Goal: Transaction & Acquisition: Purchase product/service

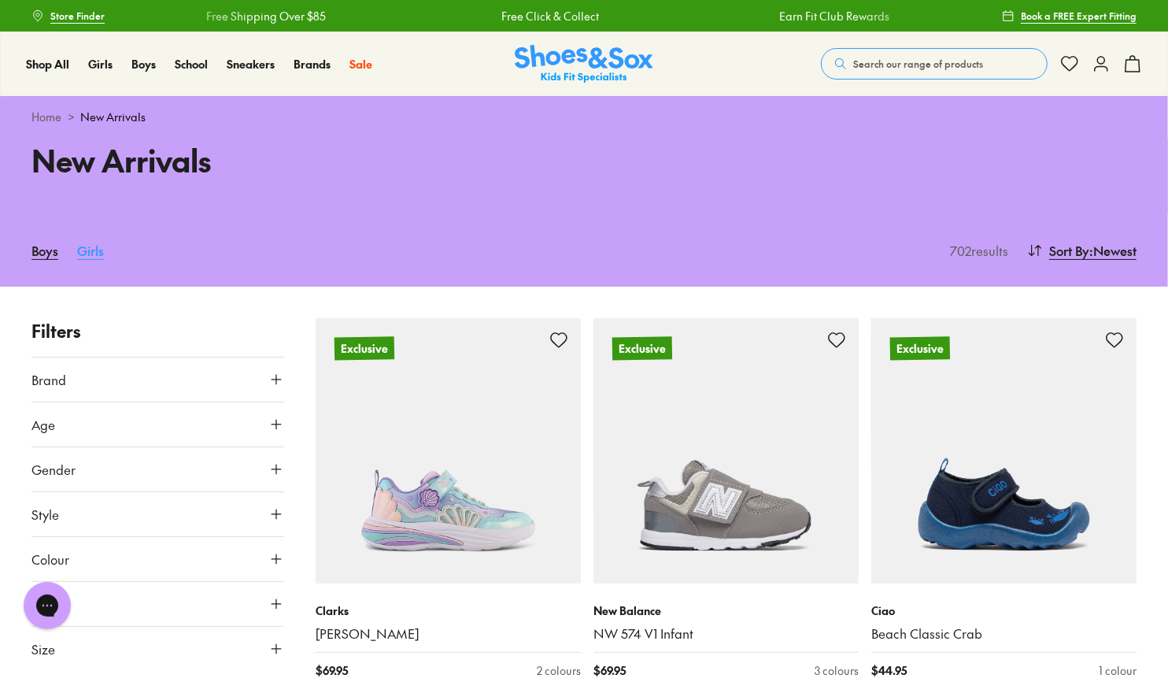
click at [83, 249] on link "Girls" at bounding box center [90, 250] width 27 height 35
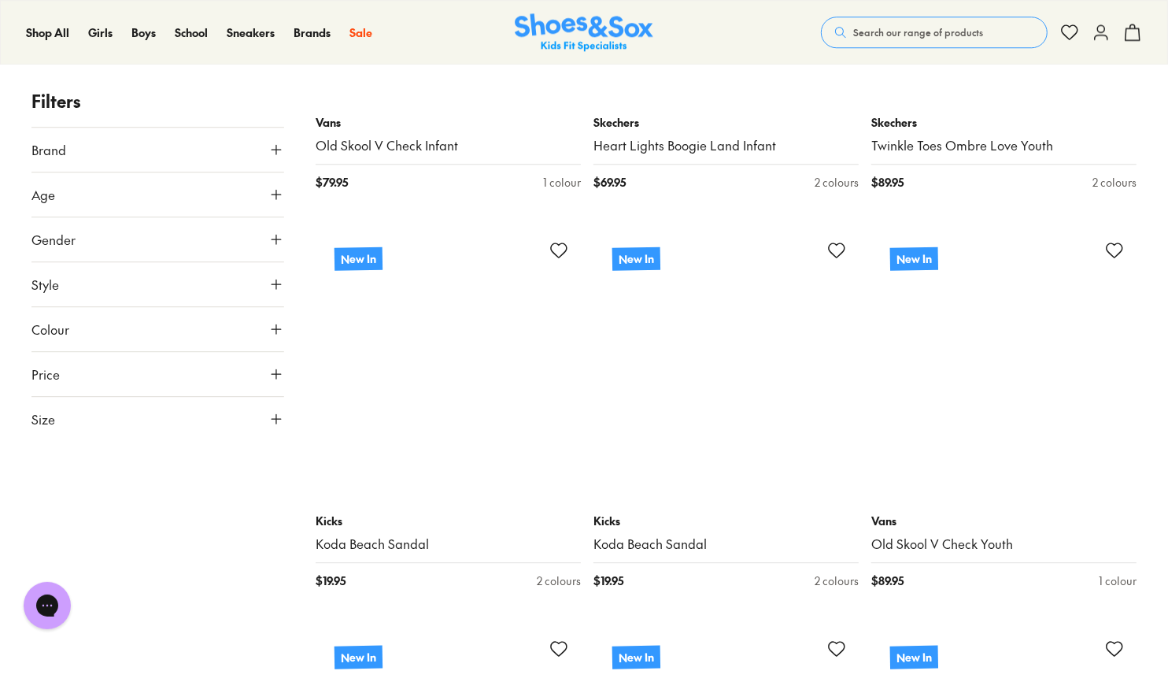
scroll to position [3699, 0]
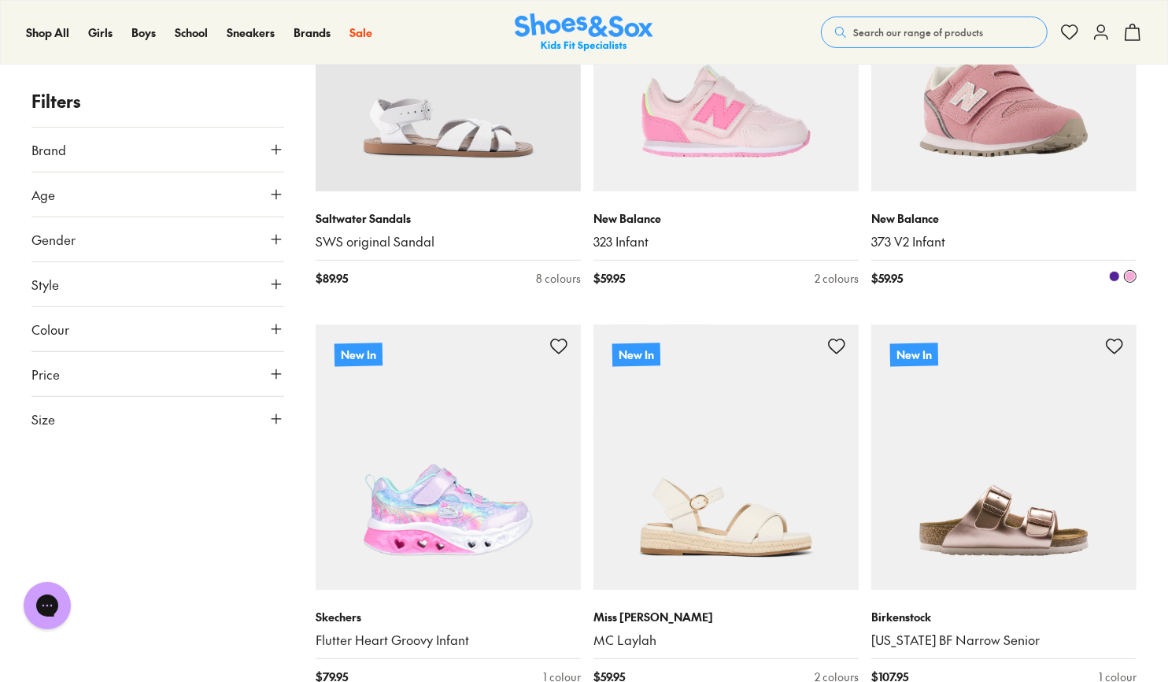
scroll to position [4958, 0]
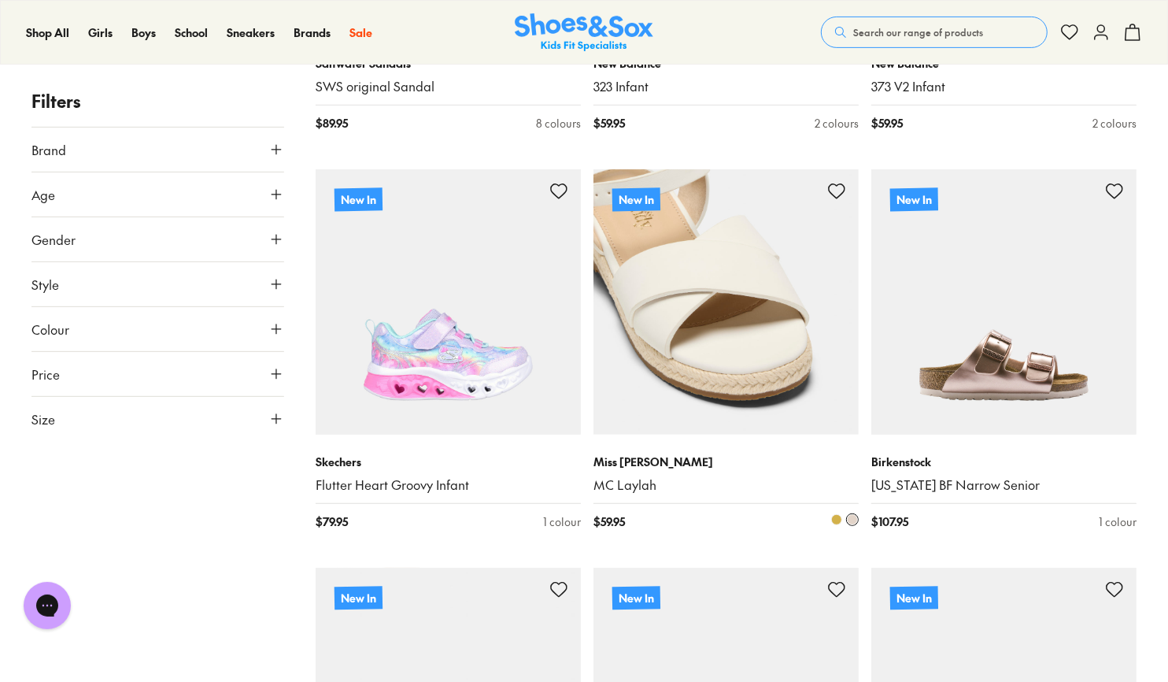
click at [697, 313] on img at bounding box center [725, 301] width 265 height 265
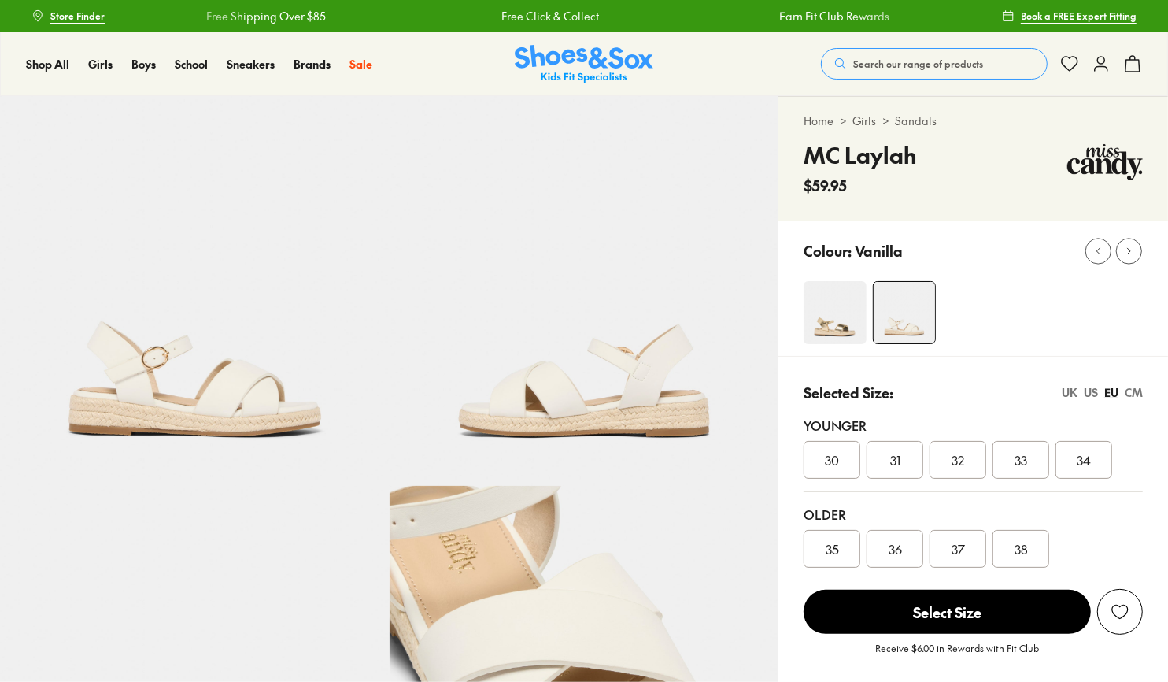
select select "*"
click at [837, 292] on img at bounding box center [835, 312] width 63 height 63
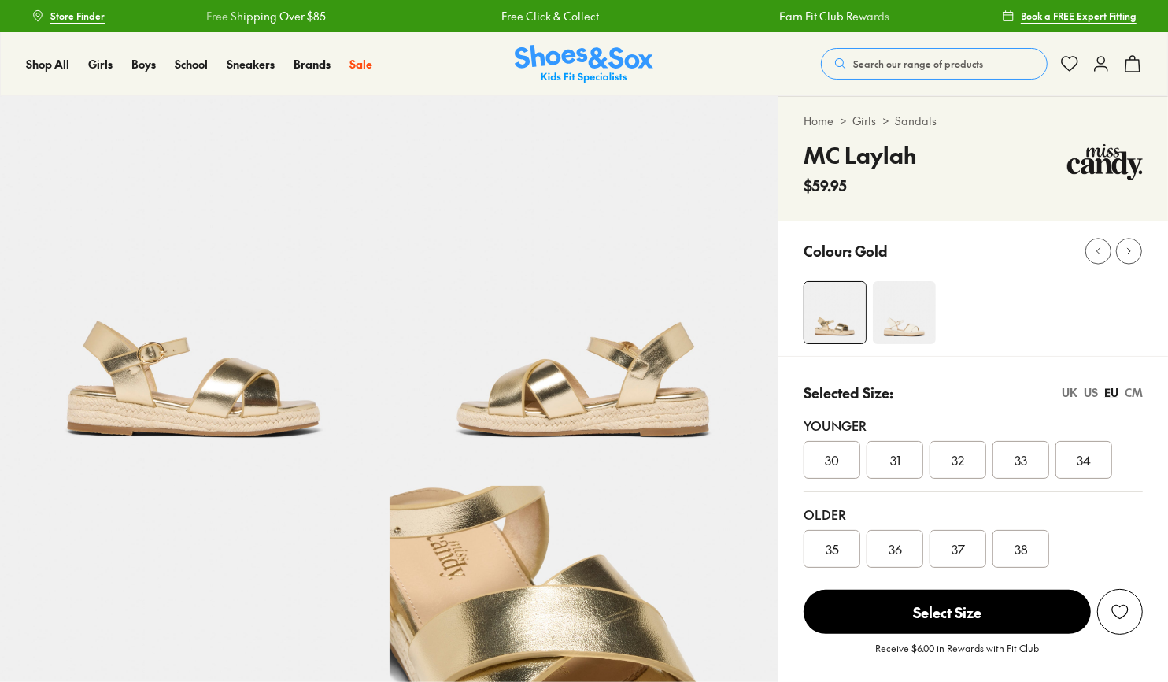
select select "*"
click at [935, 310] on img at bounding box center [904, 312] width 63 height 63
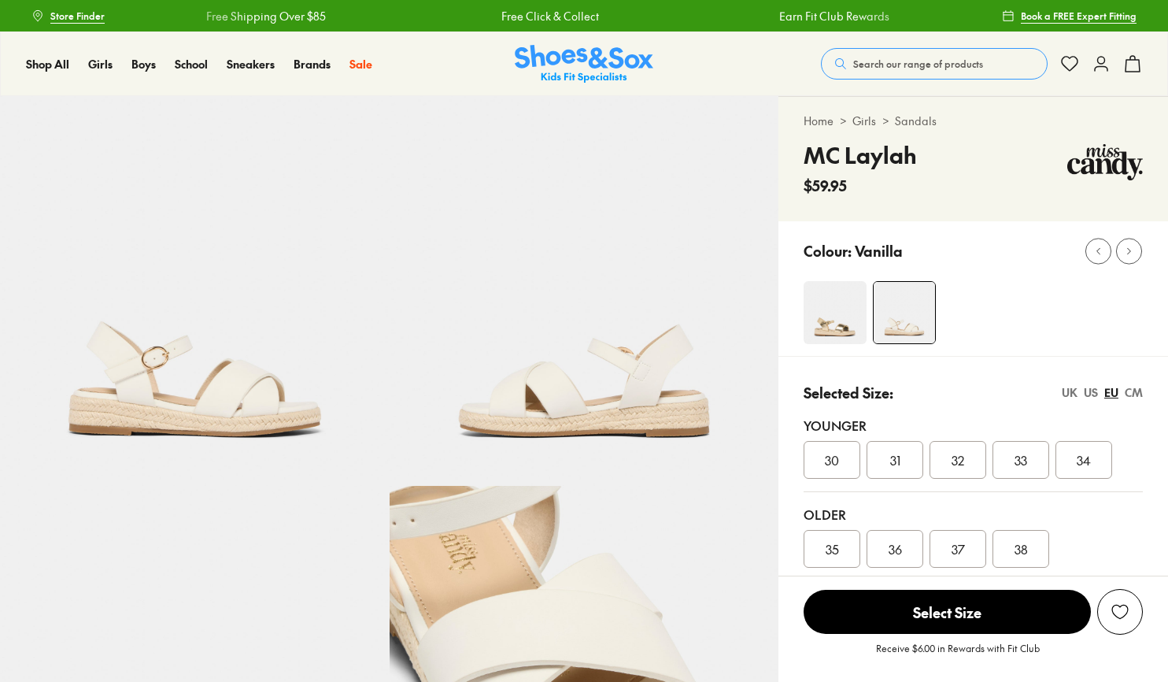
select select "*"
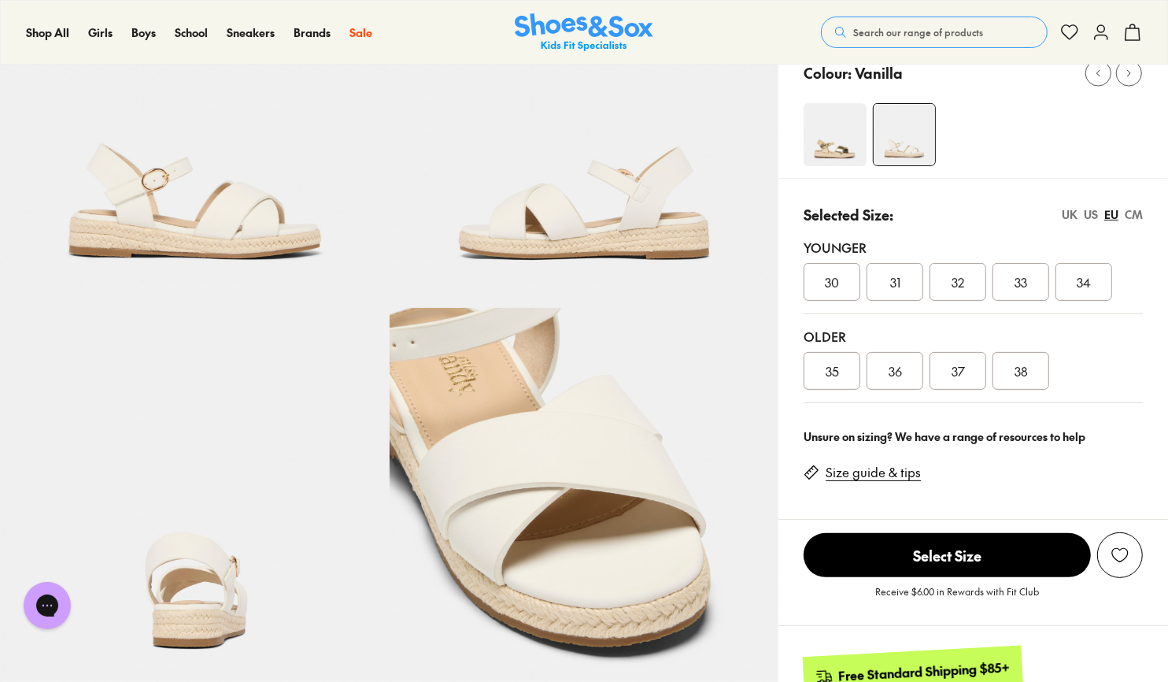
scroll to position [157, 0]
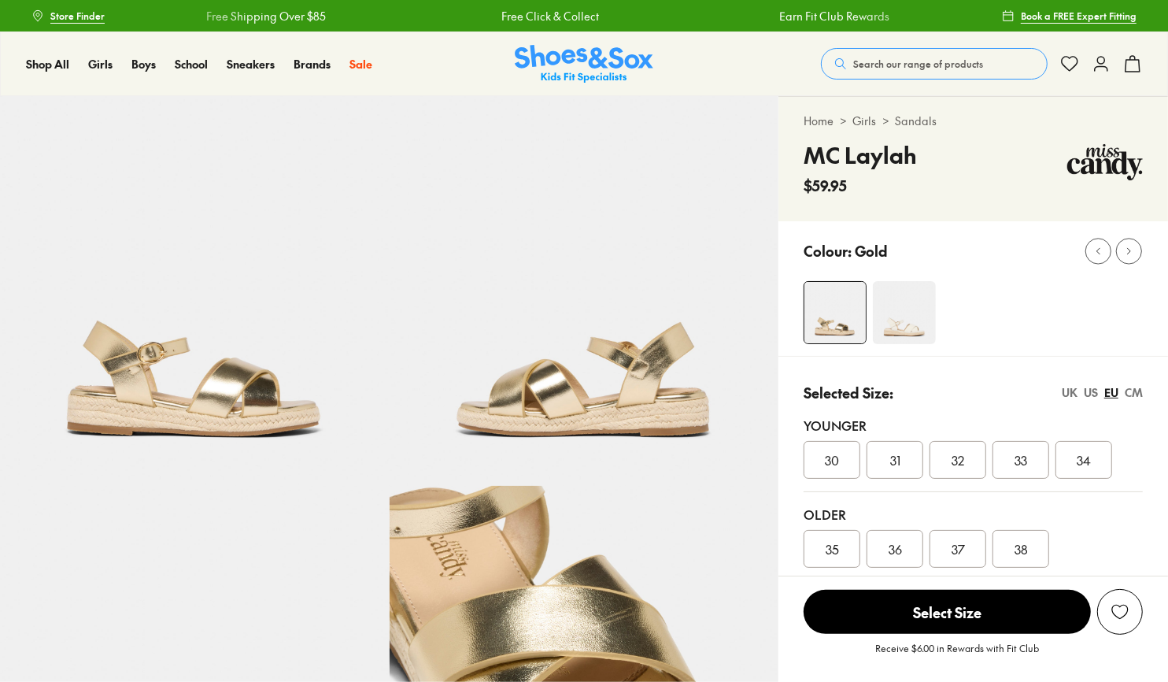
select select "*"
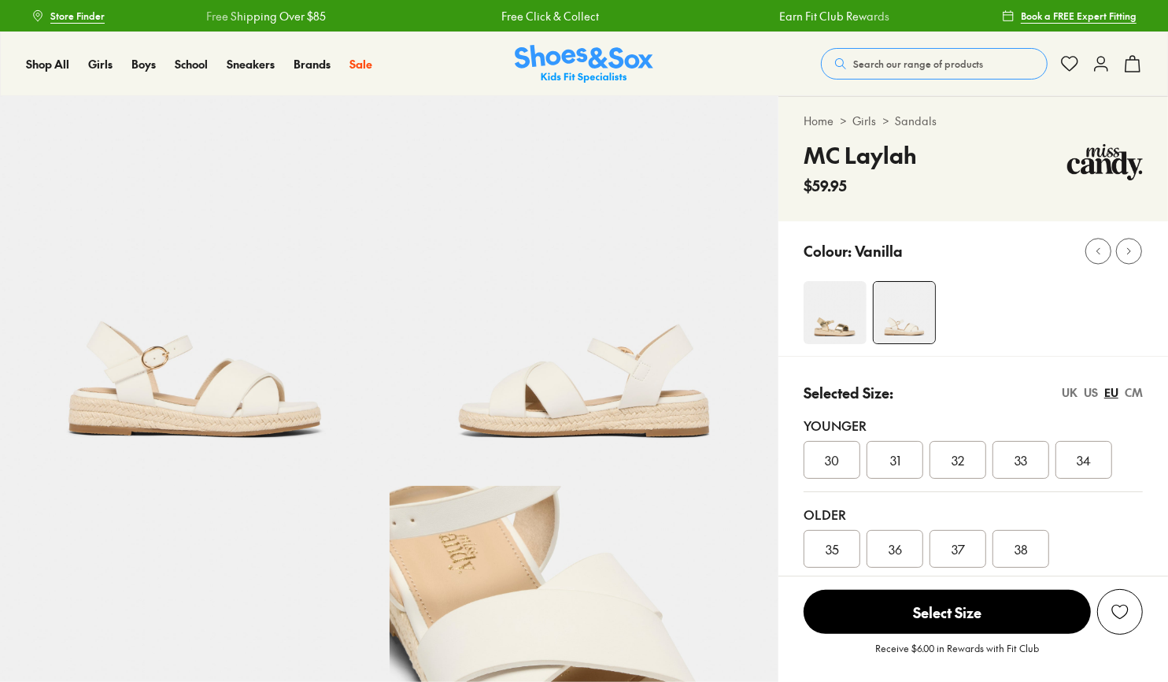
select select "*"
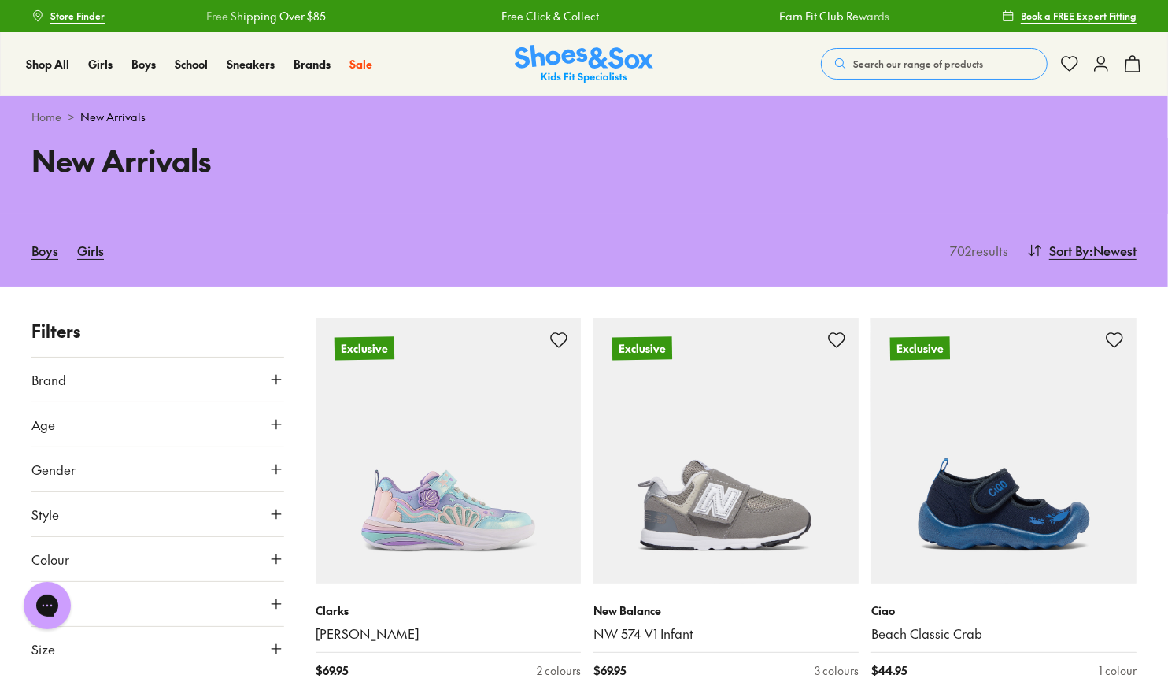
click at [275, 421] on icon at bounding box center [276, 424] width 16 height 16
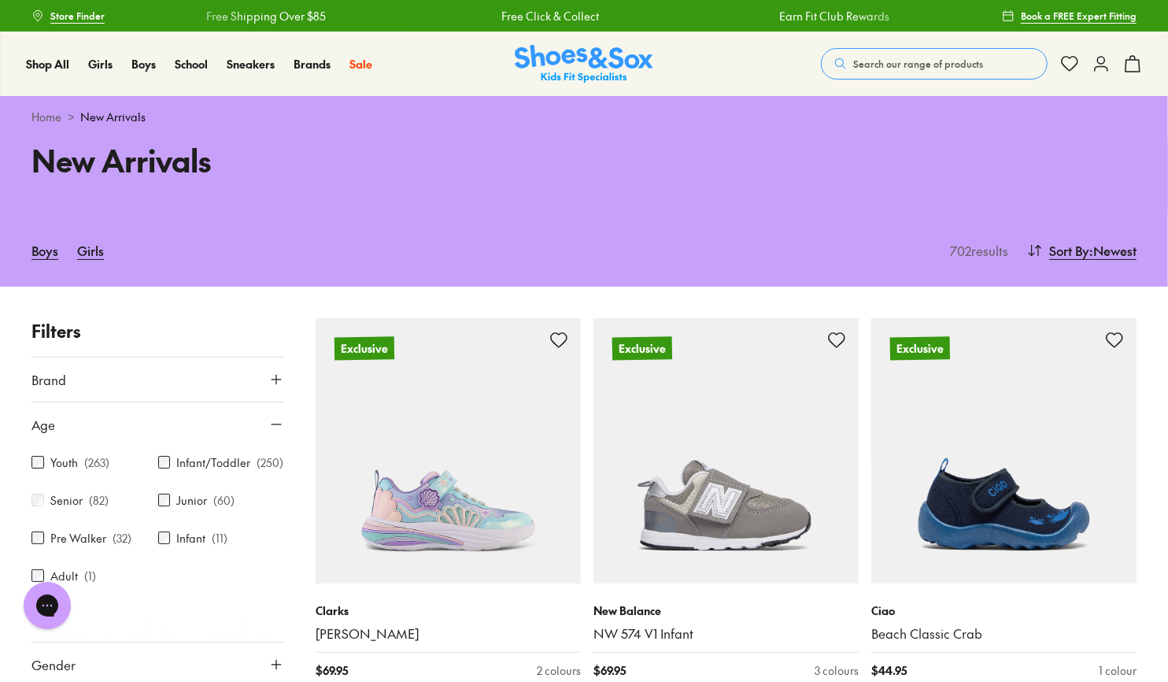
scroll to position [207, 0]
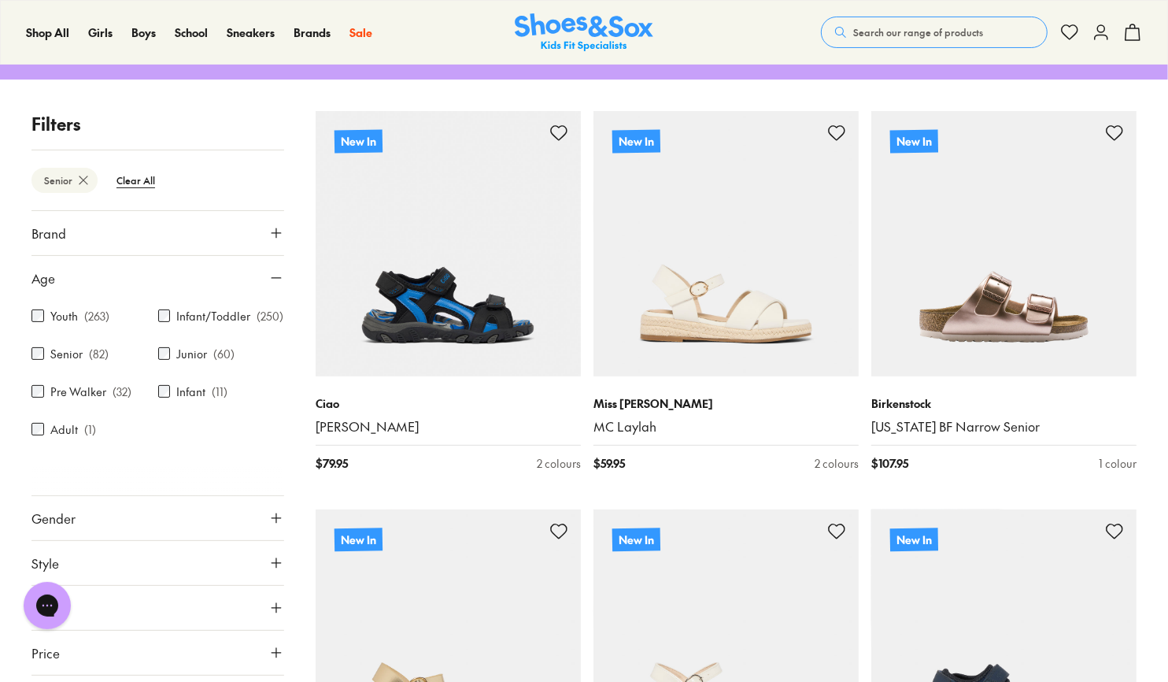
click at [268, 526] on icon at bounding box center [276, 518] width 16 height 16
drag, startPoint x: 123, startPoint y: 598, endPoint x: 123, endPoint y: 609, distance: 11.0
click at [123, 578] on label "Girls" at bounding box center [126, 563] width 61 height 29
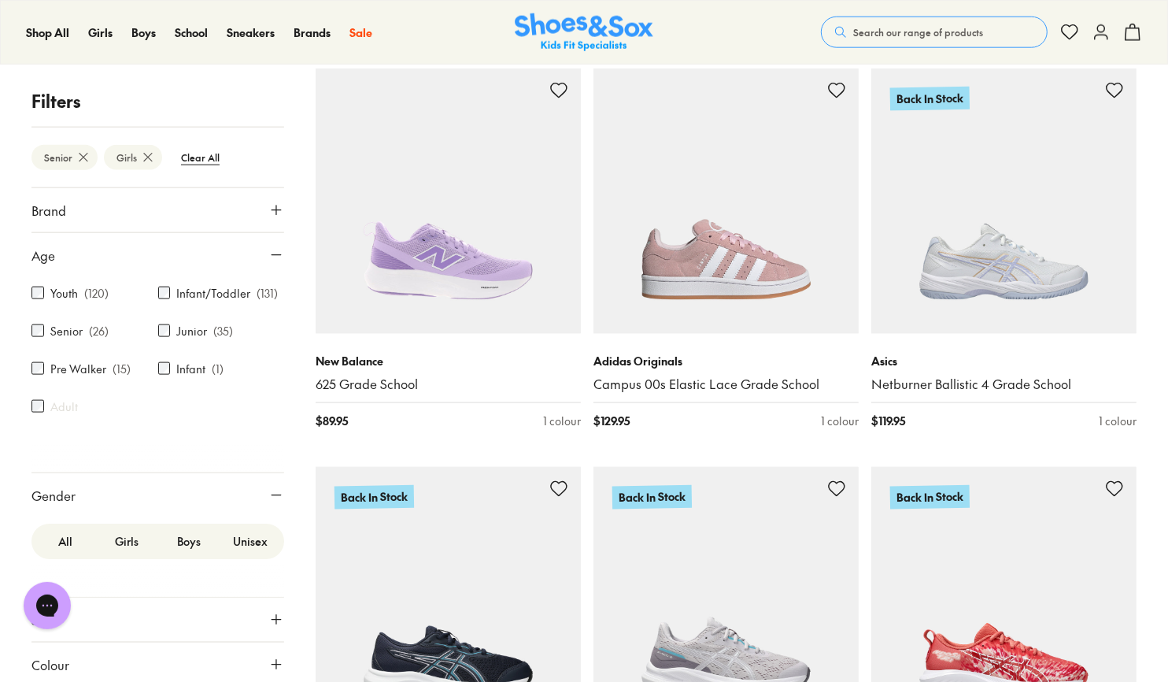
scroll to position [1416, 0]
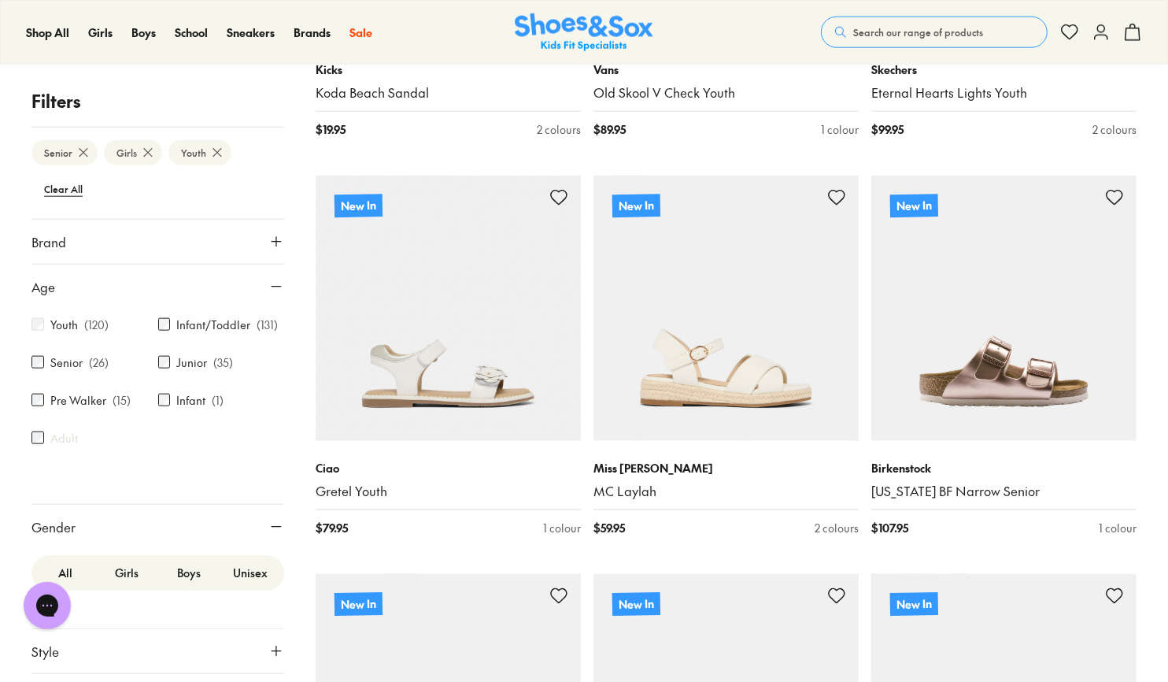
scroll to position [1416, 0]
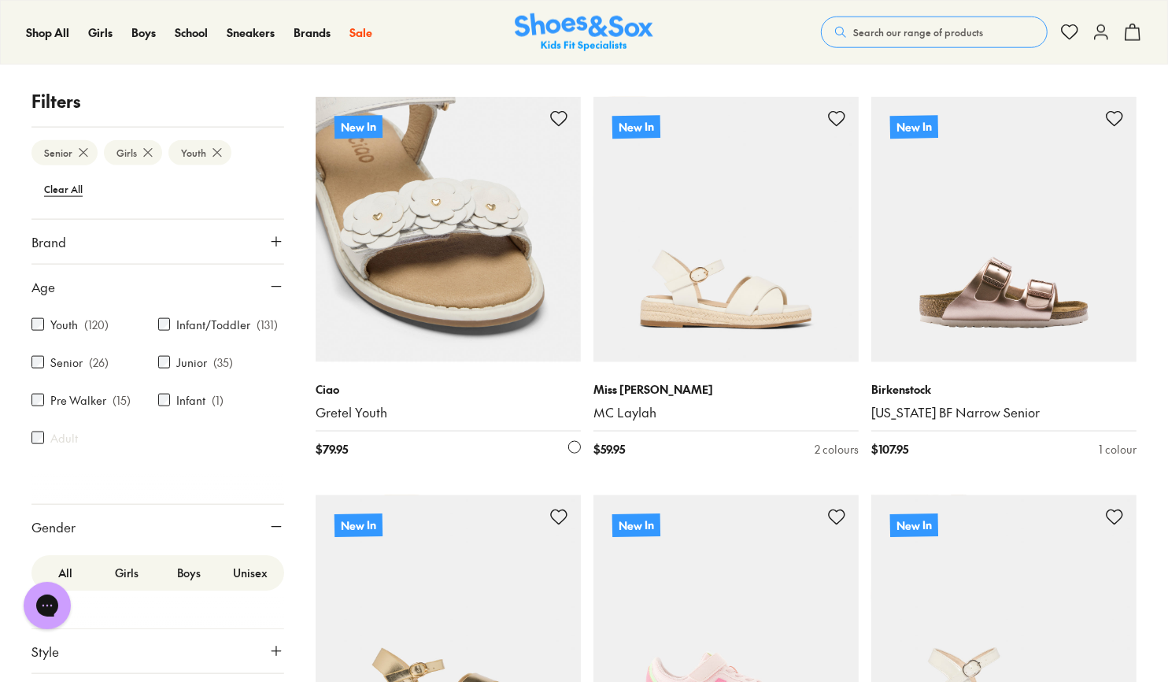
click at [457, 270] on img at bounding box center [448, 229] width 265 height 265
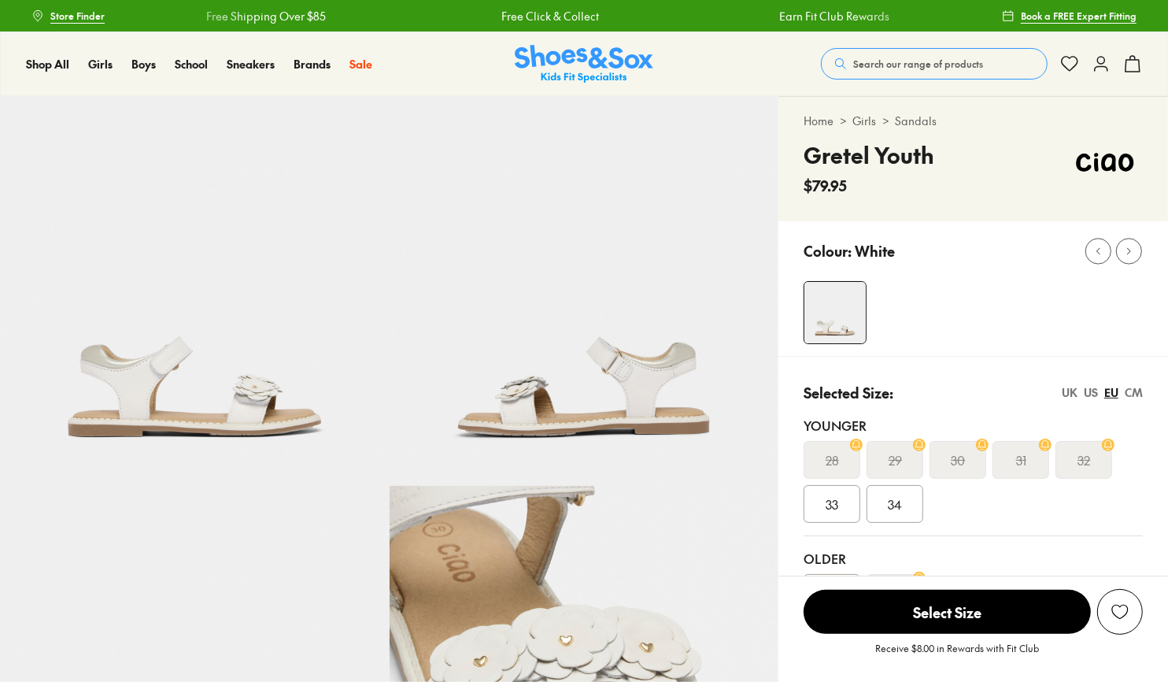
select select "*"
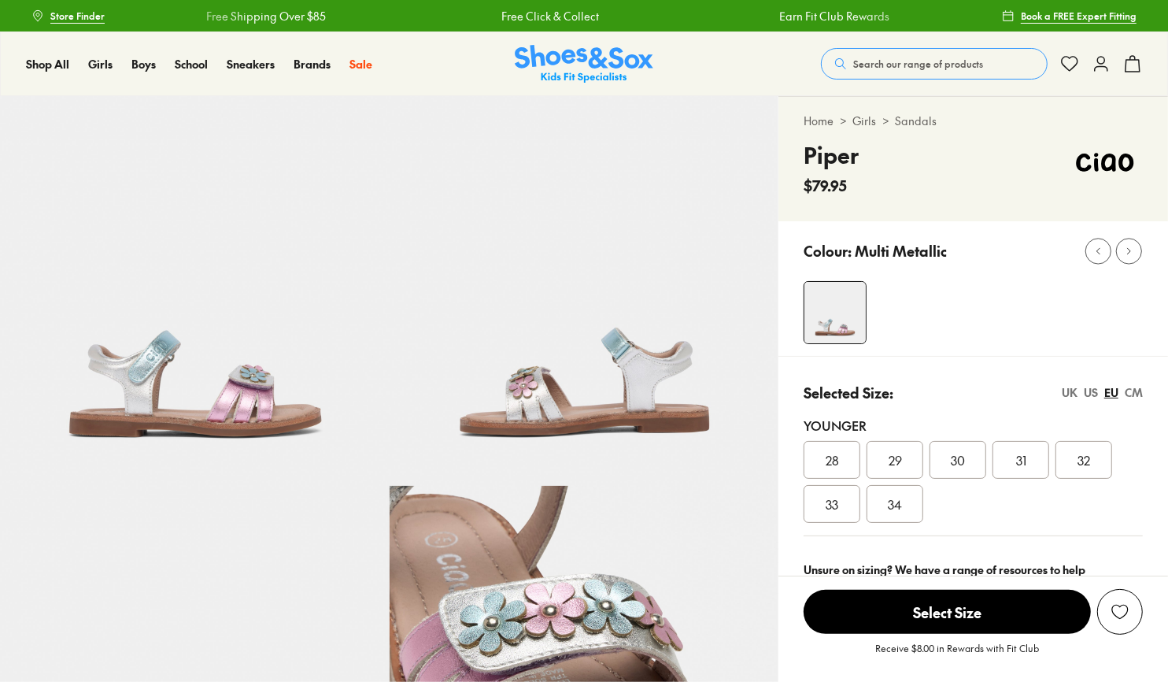
select select "*"
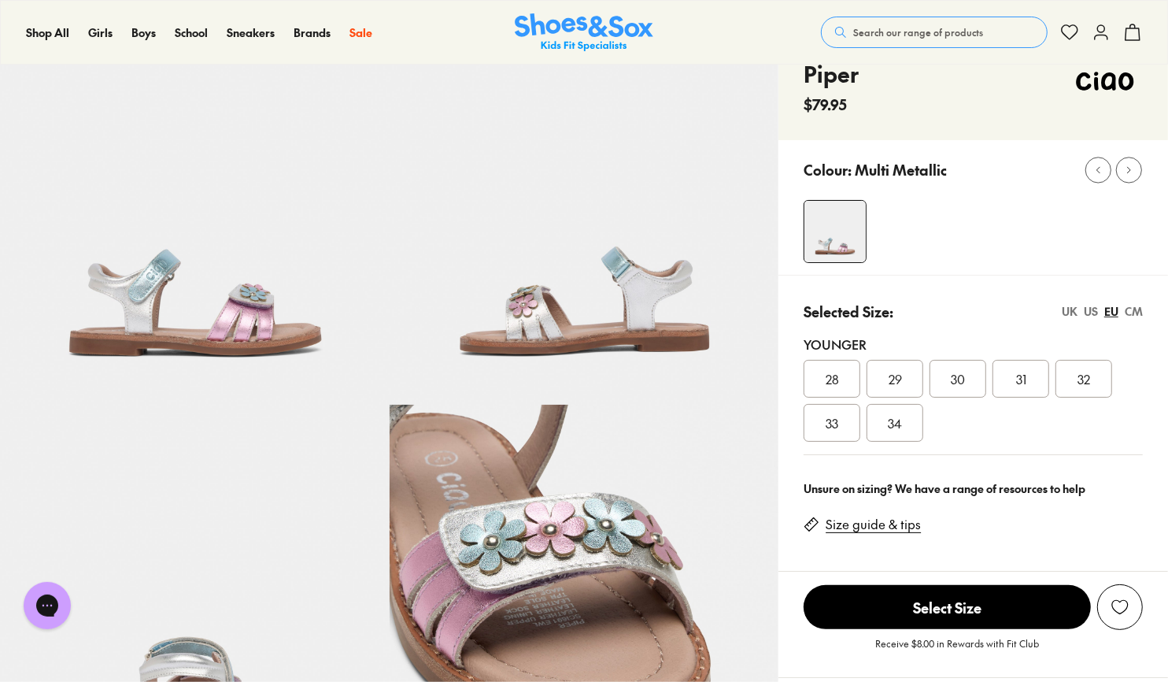
scroll to position [78, 0]
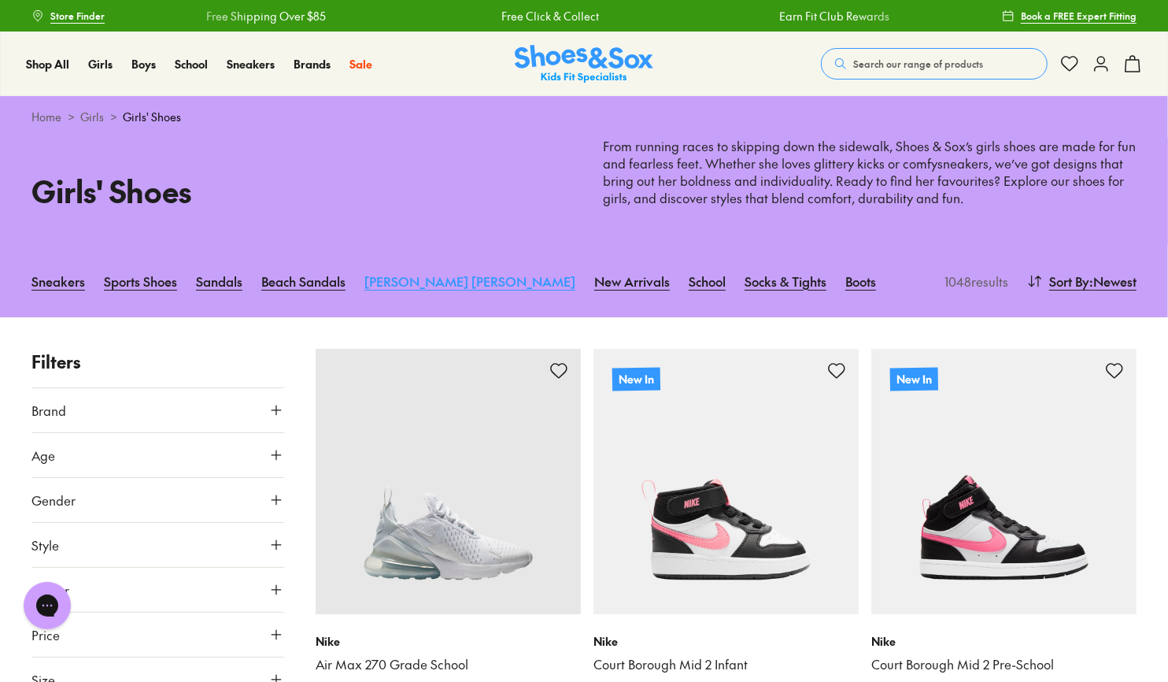
click at [419, 277] on link "[PERSON_NAME] [PERSON_NAME]" at bounding box center [469, 281] width 211 height 35
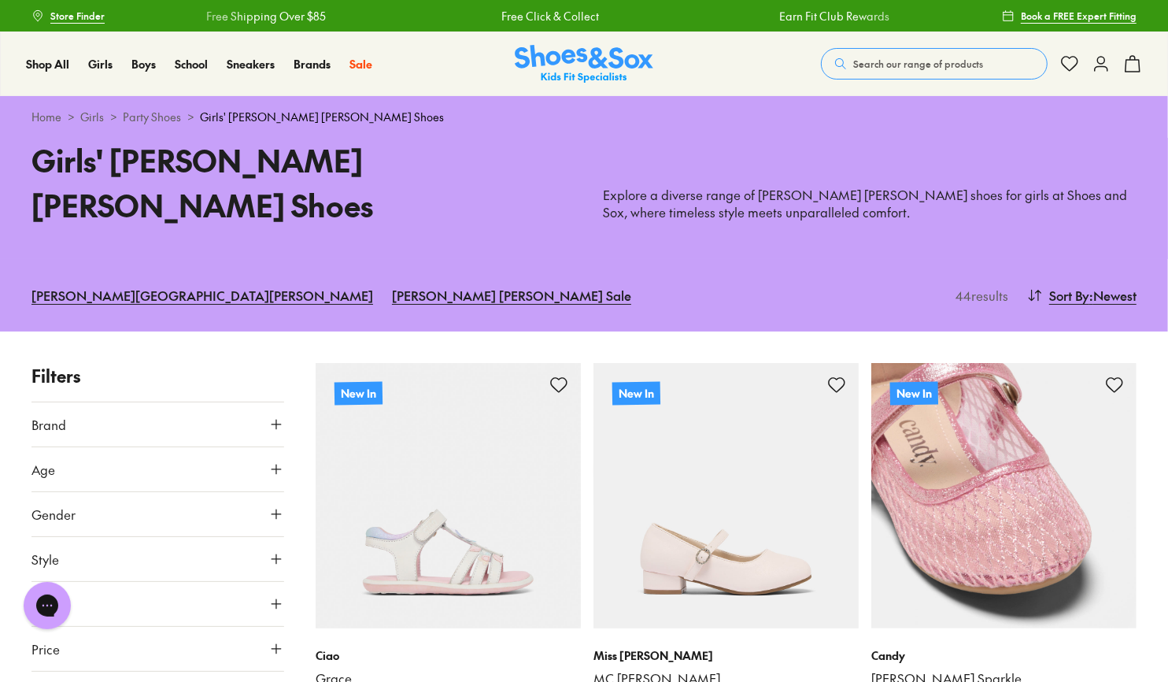
click at [1014, 515] on img at bounding box center [1003, 495] width 265 height 265
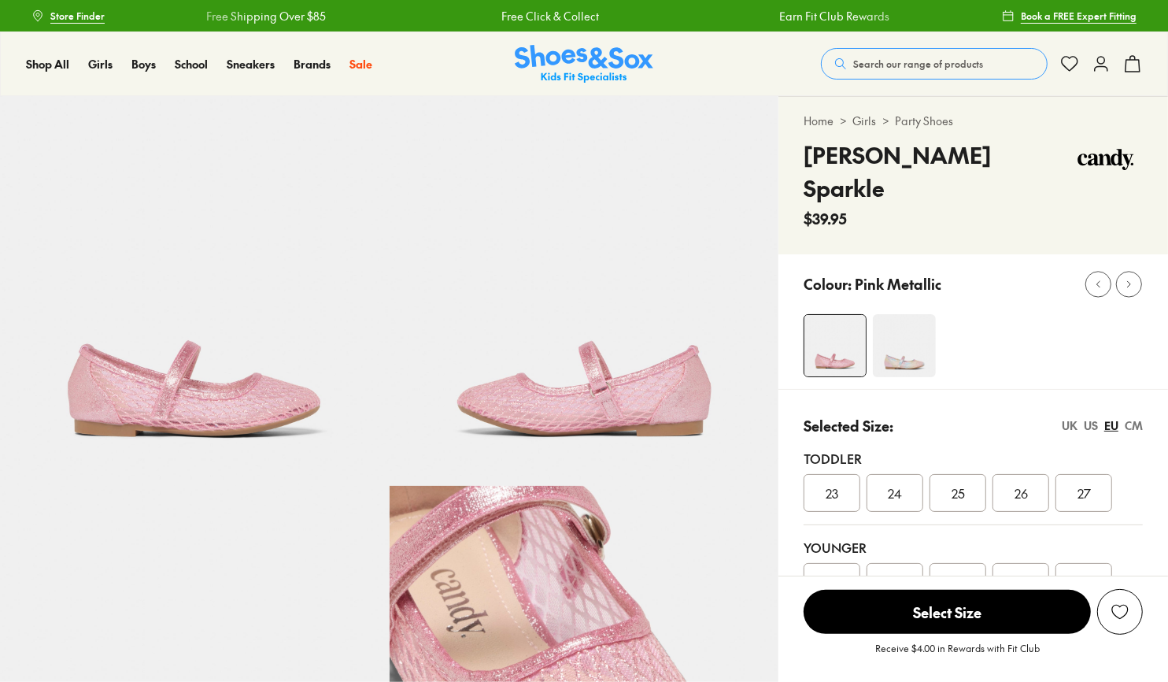
select select "*"
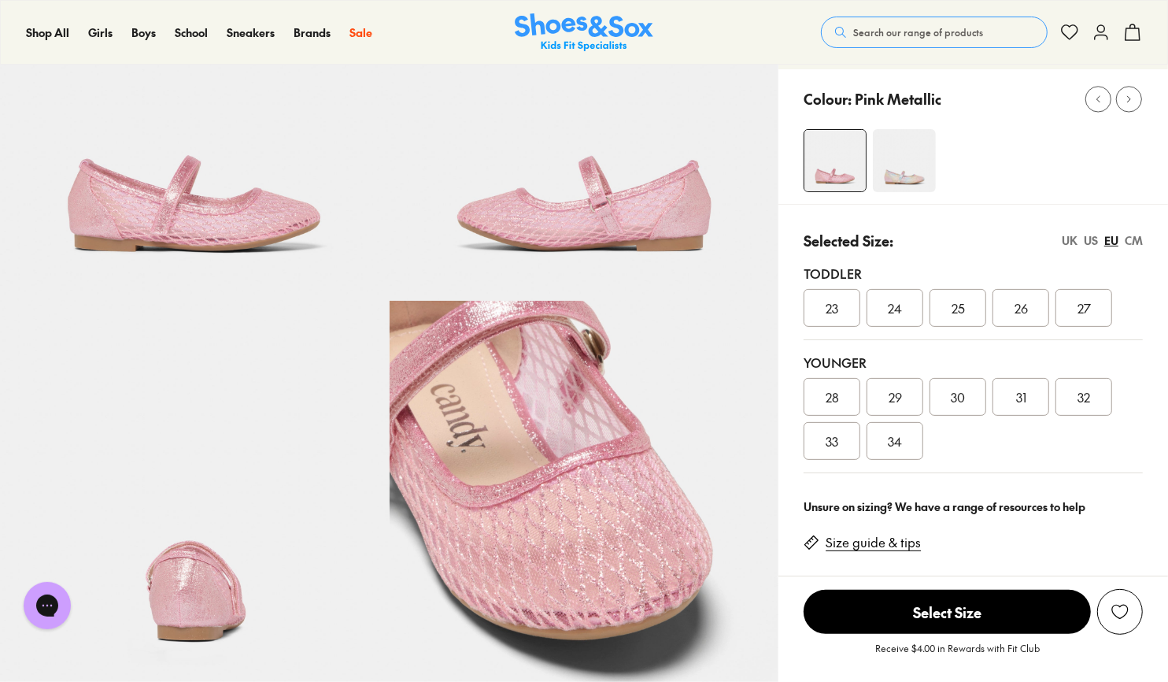
scroll to position [236, 0]
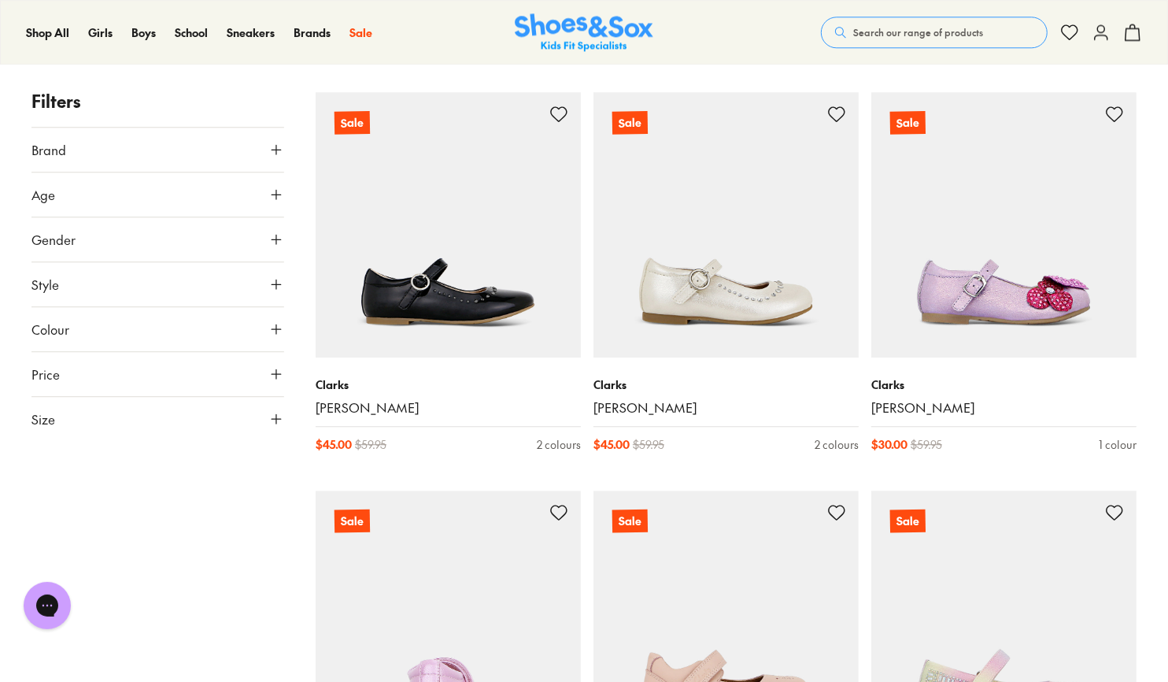
scroll to position [3040, 0]
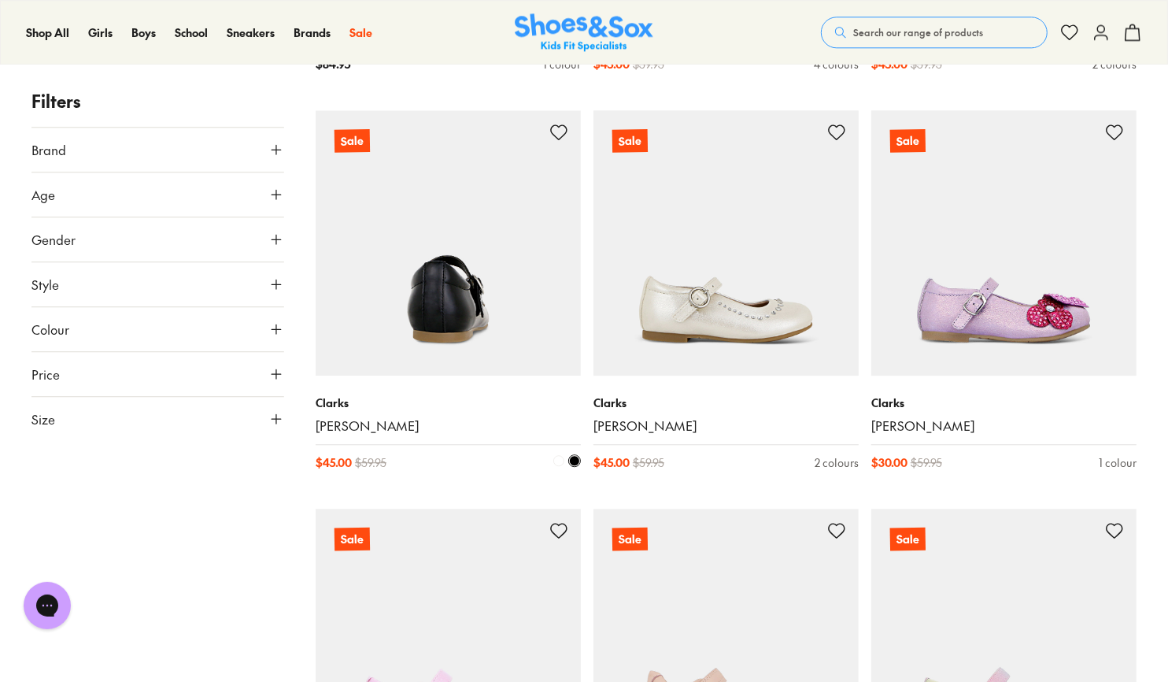
click at [436, 269] on img at bounding box center [448, 242] width 265 height 265
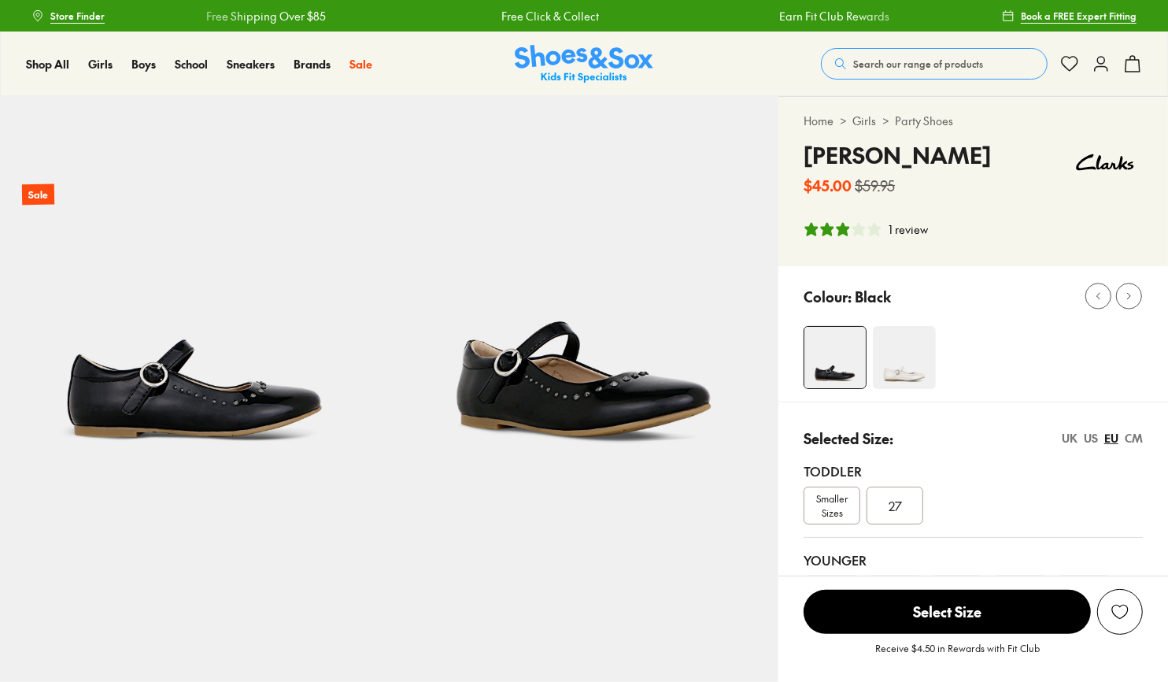
select select "*"
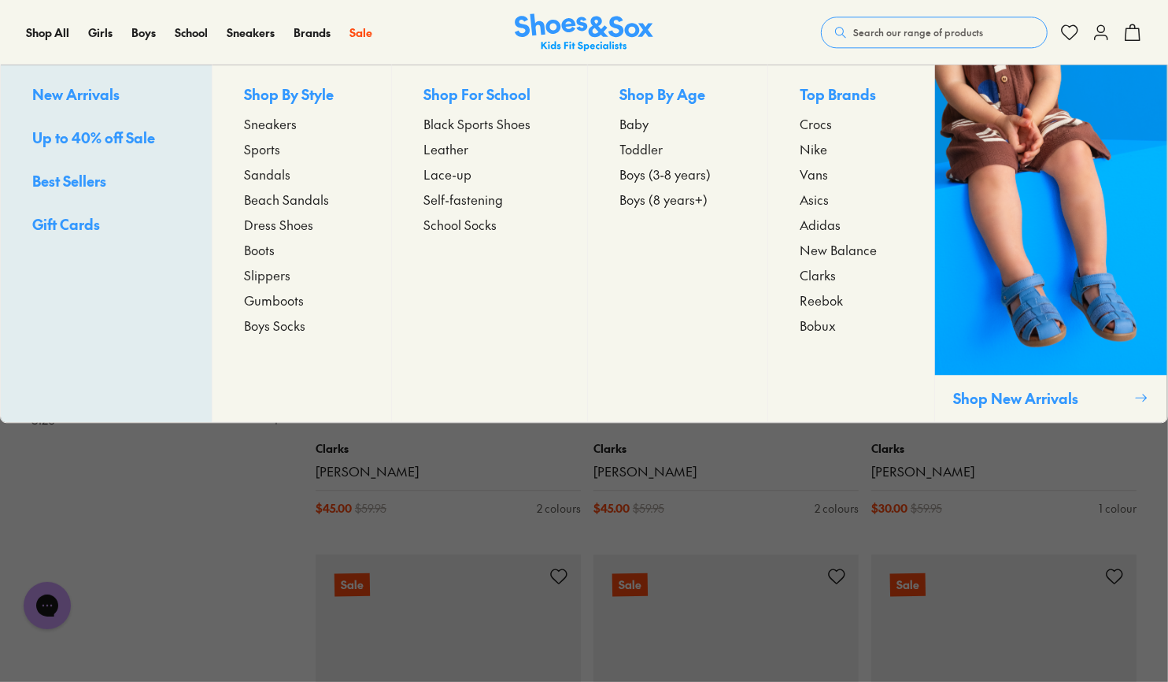
scroll to position [2758, 0]
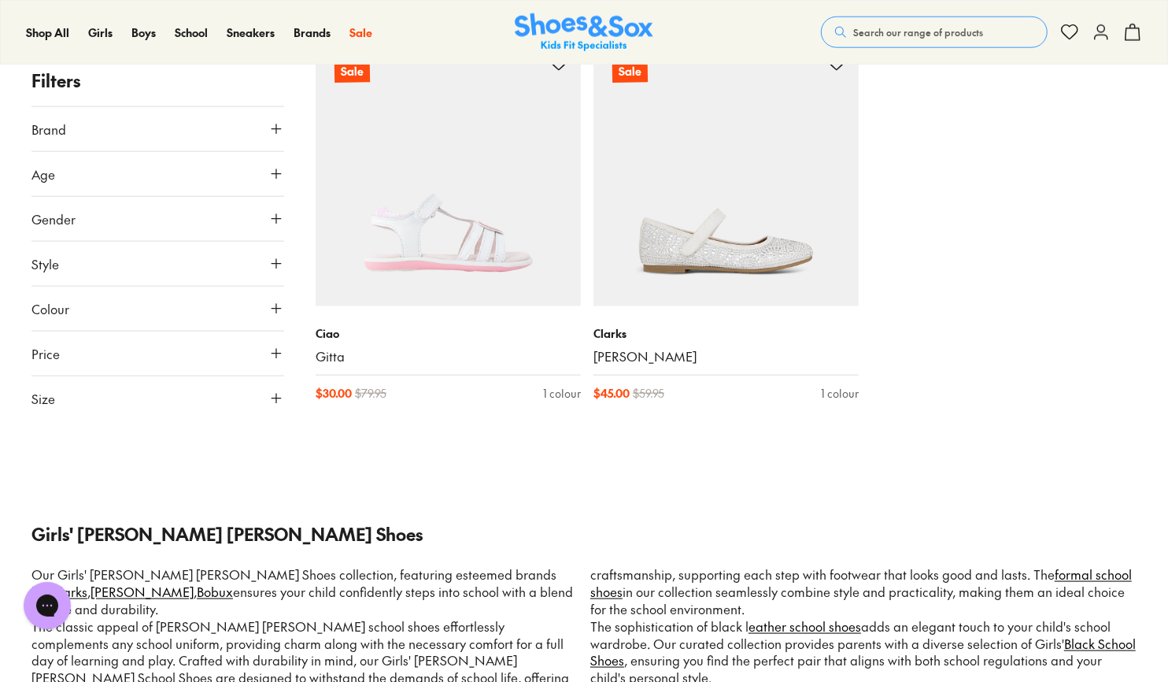
scroll to position [5906, 0]
